Goal: Register for event/course

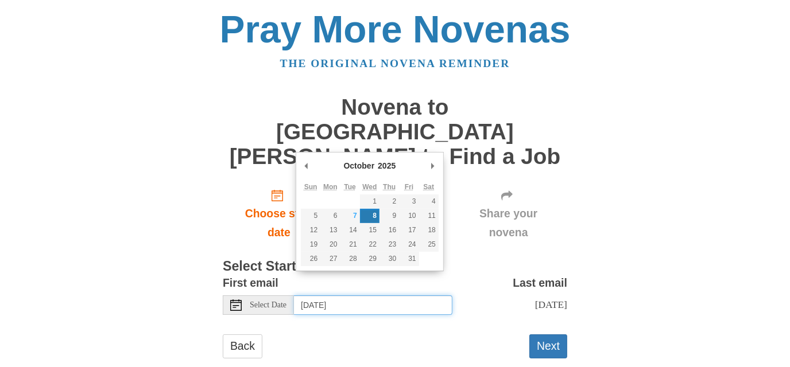
click at [397, 296] on input "Wednesday, October 8th" at bounding box center [373, 306] width 158 height 20
type input "Tuesday, October 7th"
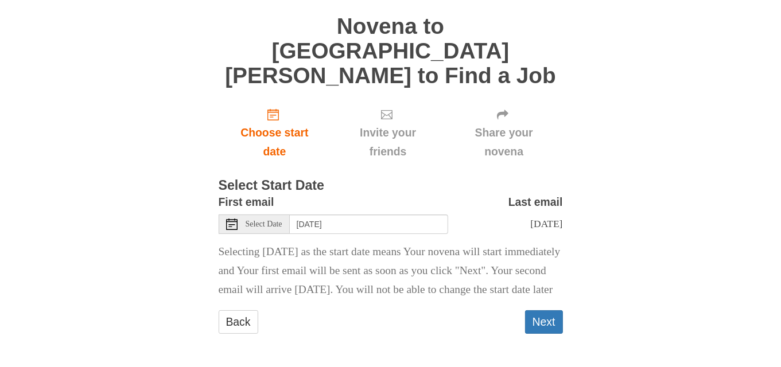
scroll to position [86, 0]
click at [547, 318] on button "Next" at bounding box center [544, 323] width 38 height 24
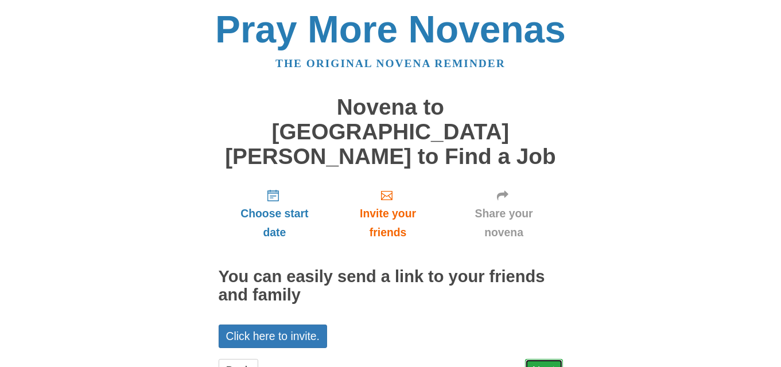
click at [544, 359] on link "Next" at bounding box center [544, 371] width 38 height 24
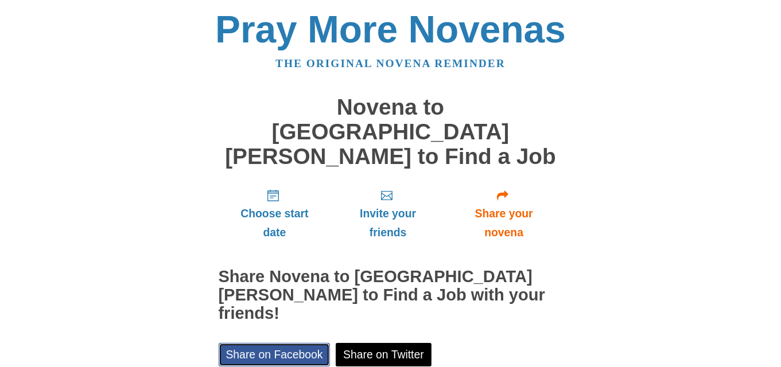
click at [307, 343] on link "Share on Facebook" at bounding box center [275, 355] width 112 height 24
click at [557, 238] on div "Choose start date Invite your friends Share your novena Share Novena to St. Jos…" at bounding box center [391, 343] width 344 height 326
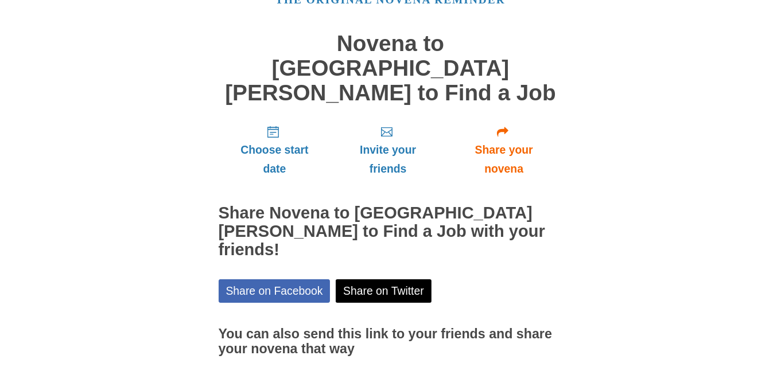
scroll to position [117, 0]
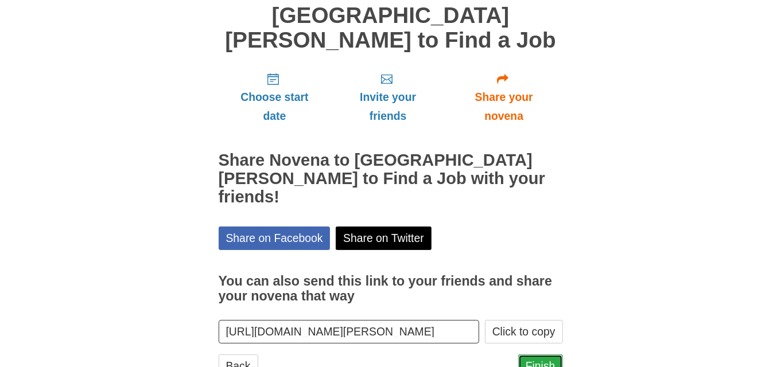
click at [547, 355] on link "Finish" at bounding box center [540, 367] width 45 height 24
